Goal: Find specific page/section: Find specific page/section

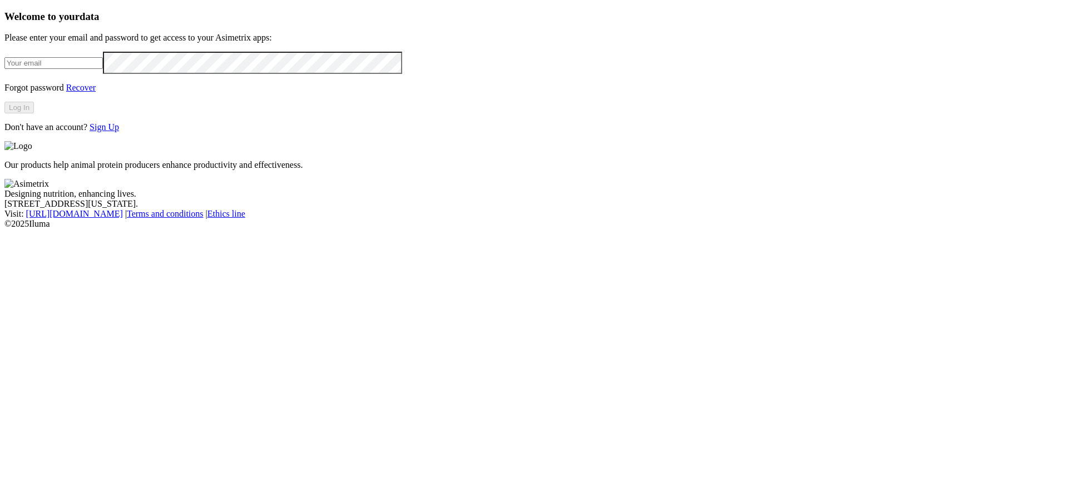
type input "[PERSON_NAME][EMAIL_ADDRESS][DOMAIN_NAME]"
click at [34, 113] on button "Log In" at bounding box center [18, 108] width 29 height 12
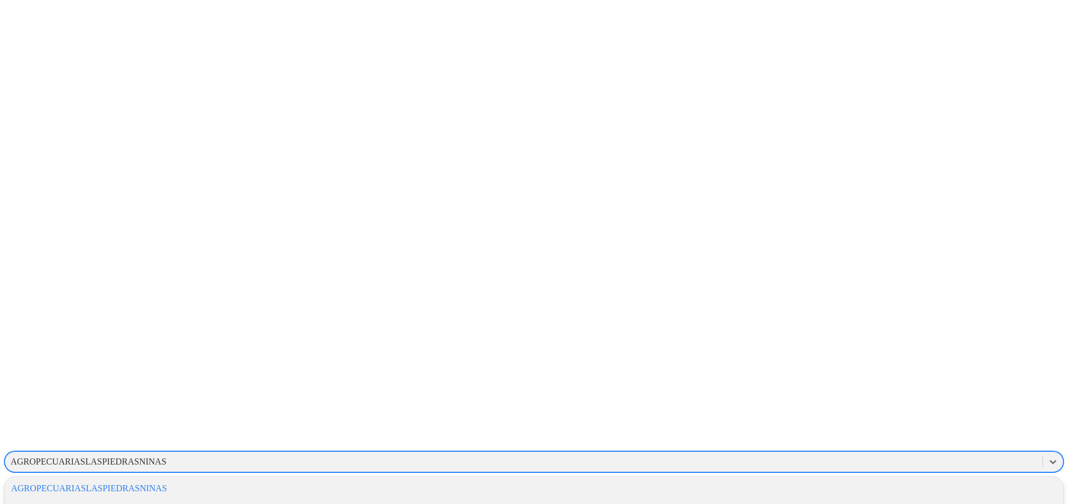
click at [166, 457] on div "AGROPECUARIASLASPIEDRASNINAS" at bounding box center [89, 462] width 156 height 10
click at [907, 491] on div "OPERADORAAVICOLA" at bounding box center [533, 500] width 1059 height 19
